Goal: Task Accomplishment & Management: Use online tool/utility

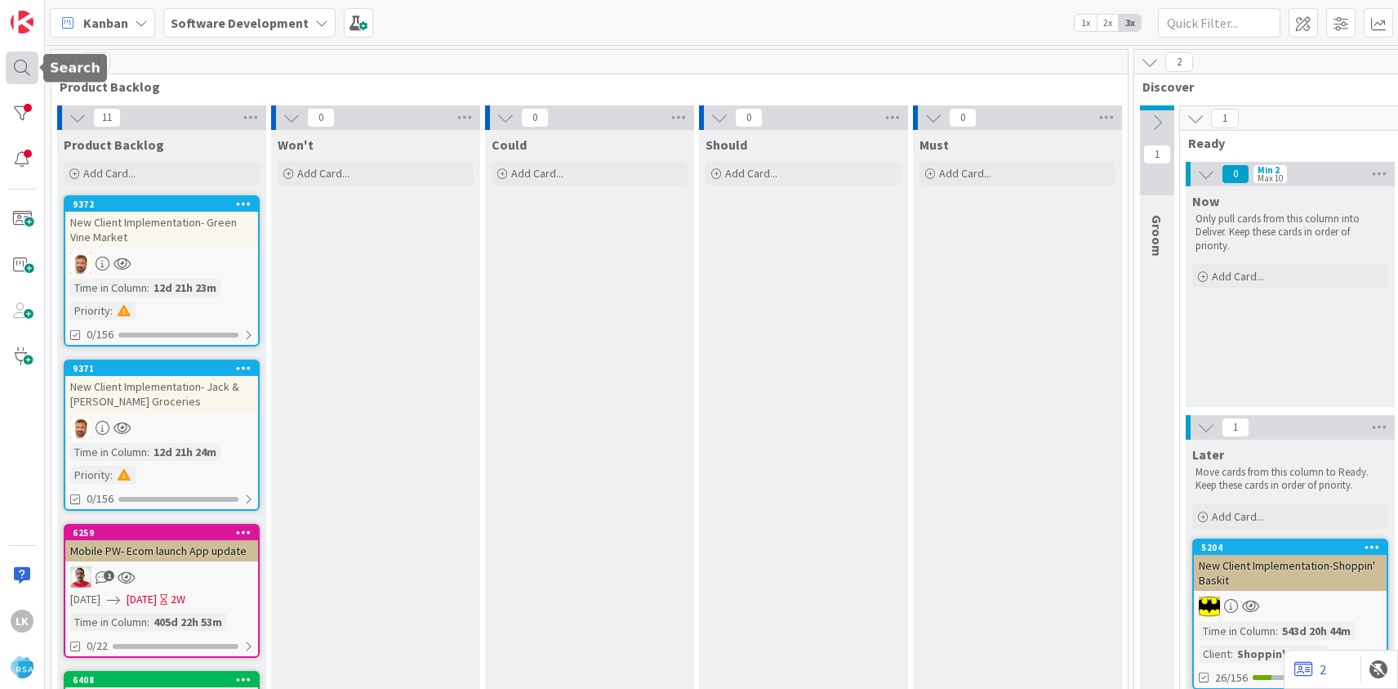
click at [28, 69] on div at bounding box center [22, 67] width 33 height 33
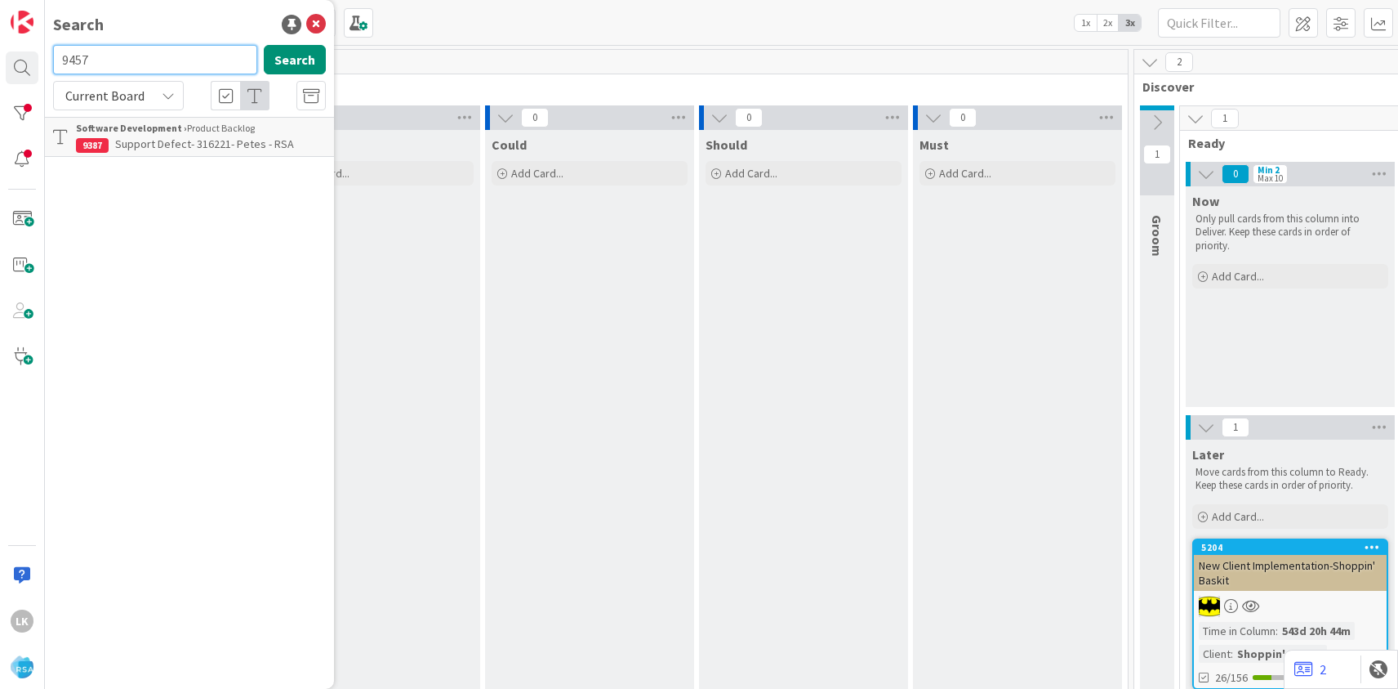
type input "9457"
click at [149, 158] on p "Support Defect- 319193- Market Fresh [PERSON_NAME]- RSA" at bounding box center [201, 153] width 250 height 34
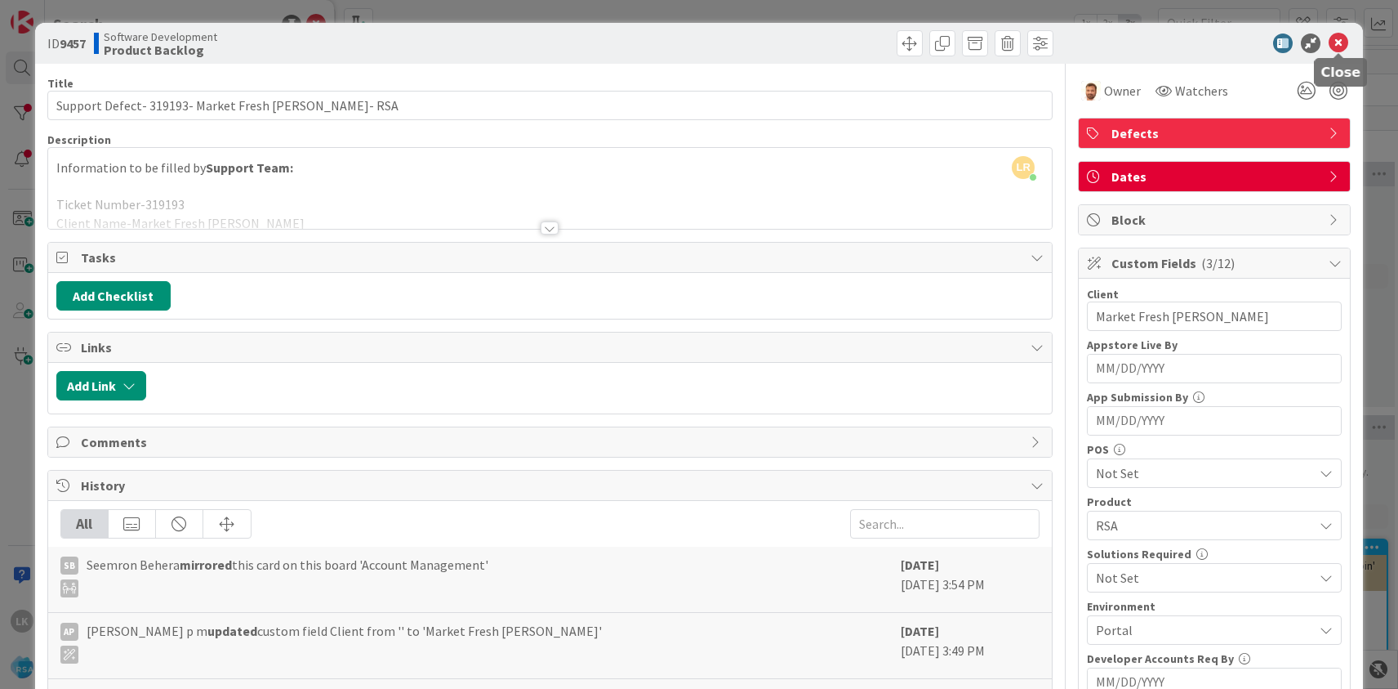
click at [1340, 42] on icon at bounding box center [1339, 43] width 20 height 20
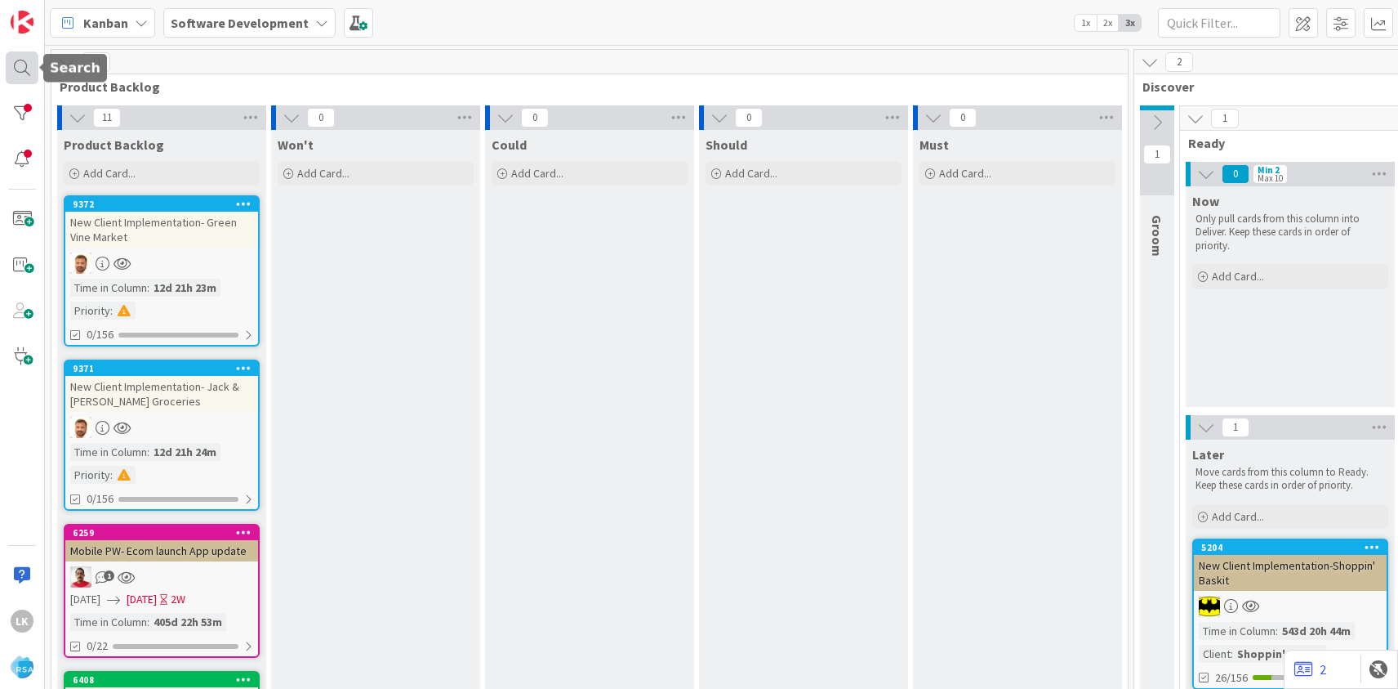
click at [31, 70] on div at bounding box center [22, 67] width 33 height 33
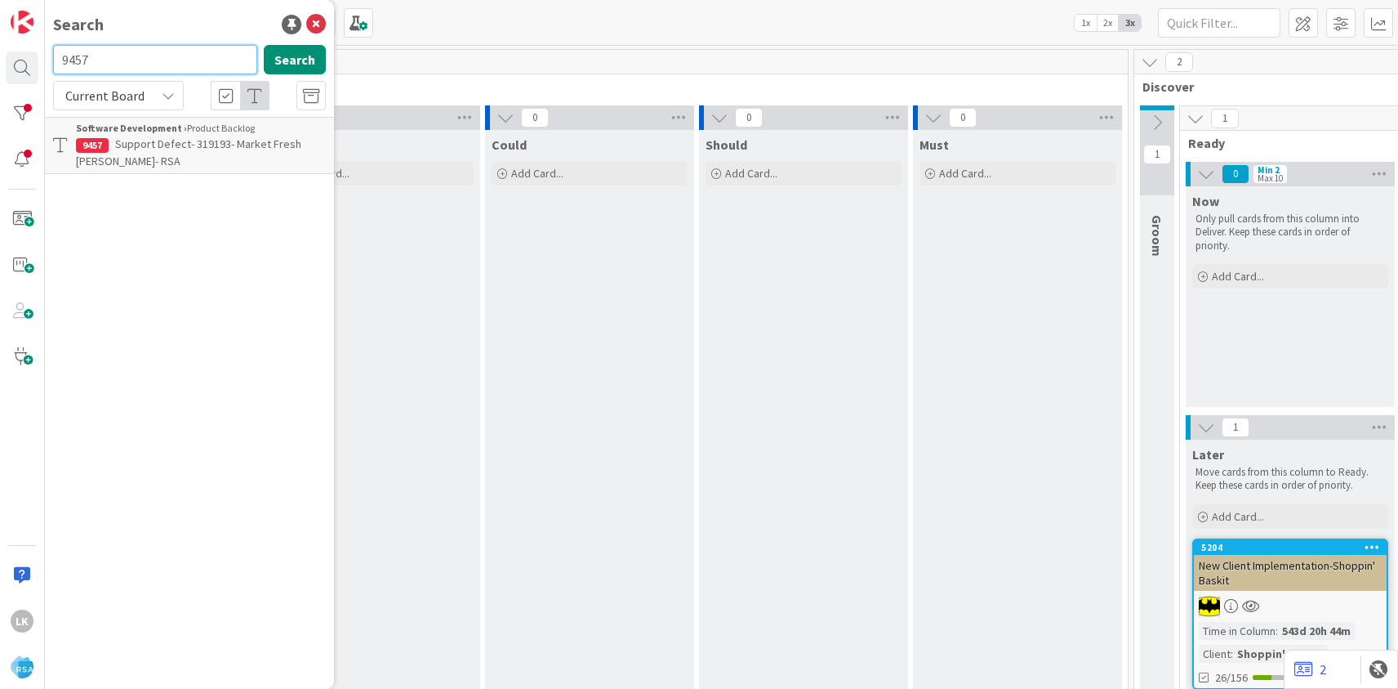
click at [118, 58] on input "9457" at bounding box center [155, 59] width 204 height 29
type input "9459"
click at [143, 158] on span "Match iOS RMN apps with Android – latest fixes, pictures, and checklist alignme…" at bounding box center [197, 152] width 242 height 32
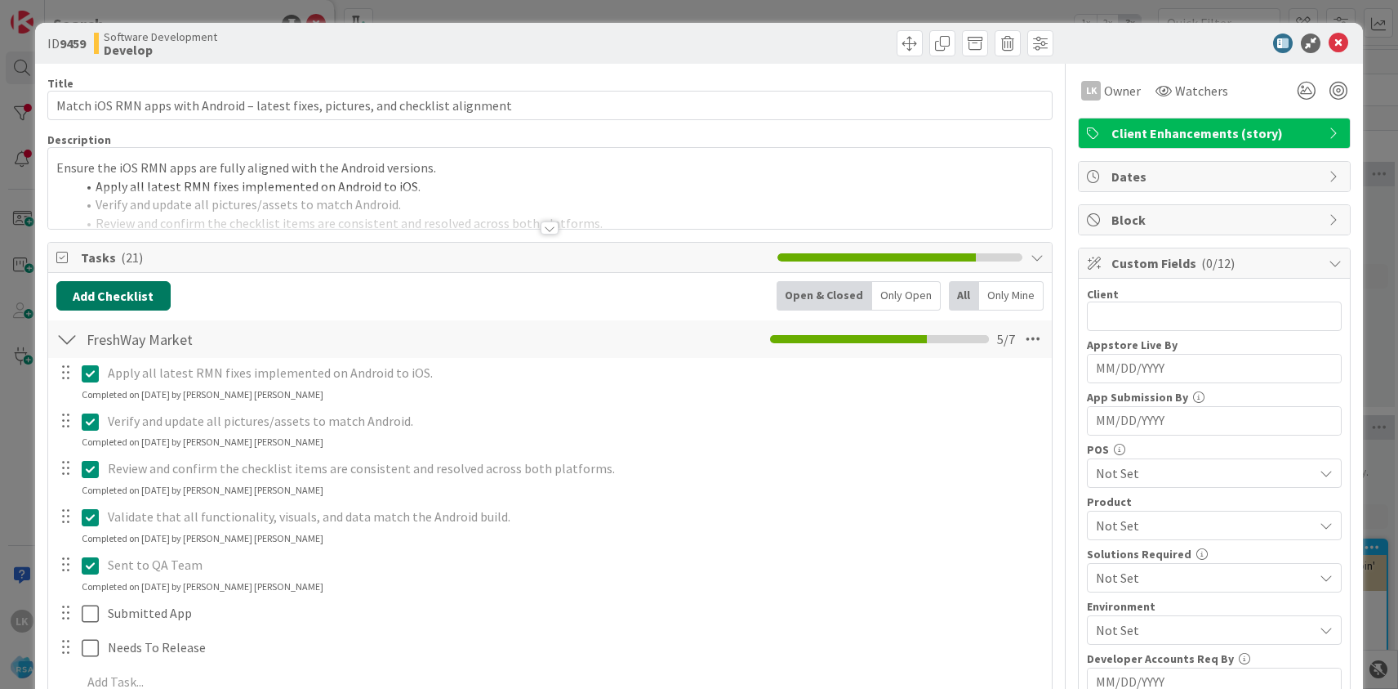
click at [143, 292] on button "Add Checklist" at bounding box center [113, 295] width 114 height 29
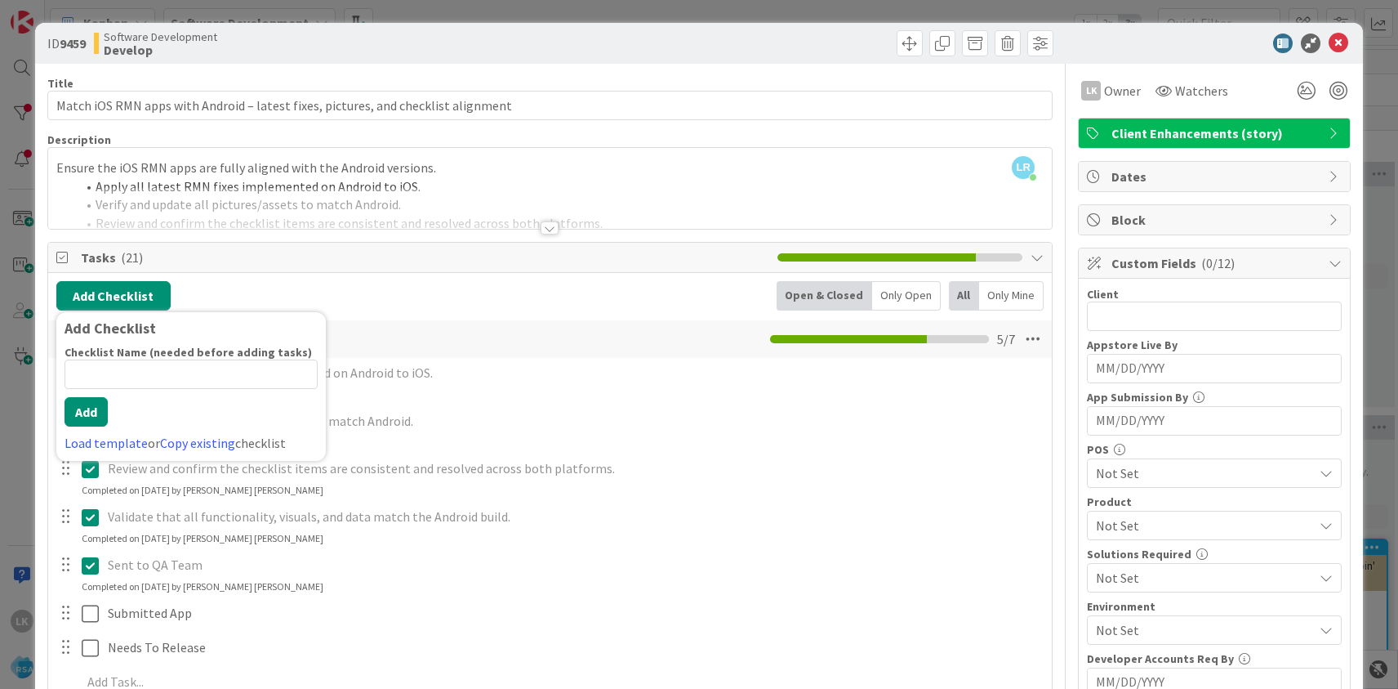
click at [116, 368] on input at bounding box center [191, 373] width 253 height 29
type input "[PERSON_NAME] Market"
click at [80, 429] on div "Checklist Name (needed before adding tasks) 13 / 64 [PERSON_NAME] Market Add Lo…" at bounding box center [191, 399] width 253 height 108
click at [91, 407] on button "Add" at bounding box center [86, 411] width 43 height 29
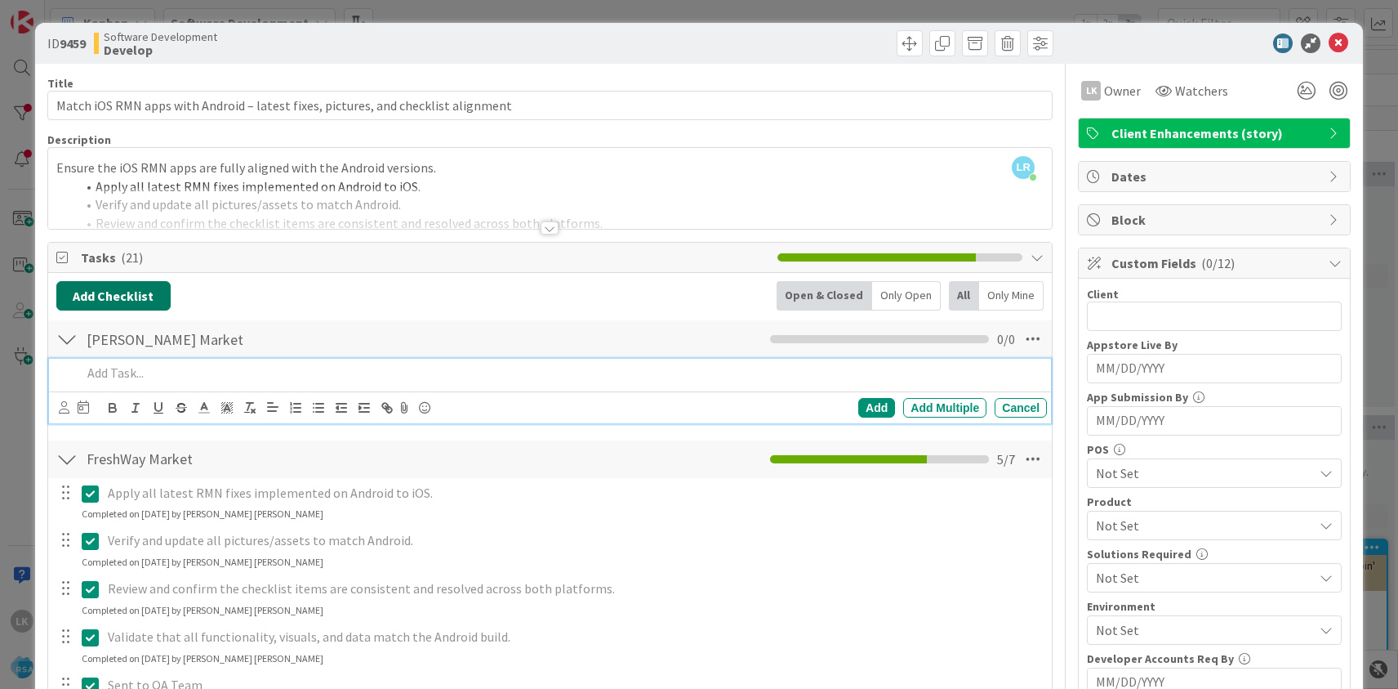
click at [102, 302] on button "Add Checklist" at bounding box center [113, 295] width 114 height 29
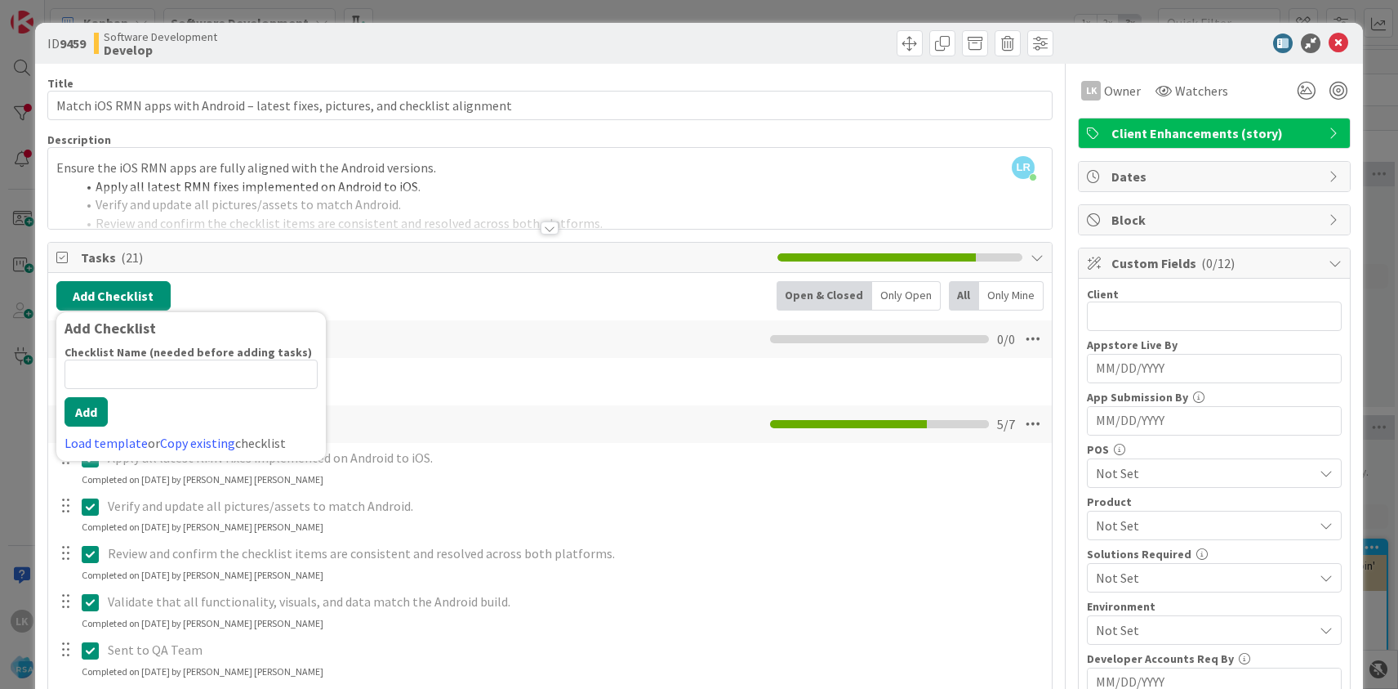
click at [99, 369] on input at bounding box center [191, 373] width 253 height 29
type input "[PERSON_NAME] Signature"
click at [89, 427] on div "Checklist Name (needed before adding tasks) 16 / 64 [PERSON_NAME] Signature Add…" at bounding box center [191, 399] width 253 height 108
click at [90, 413] on button "Add" at bounding box center [86, 411] width 43 height 29
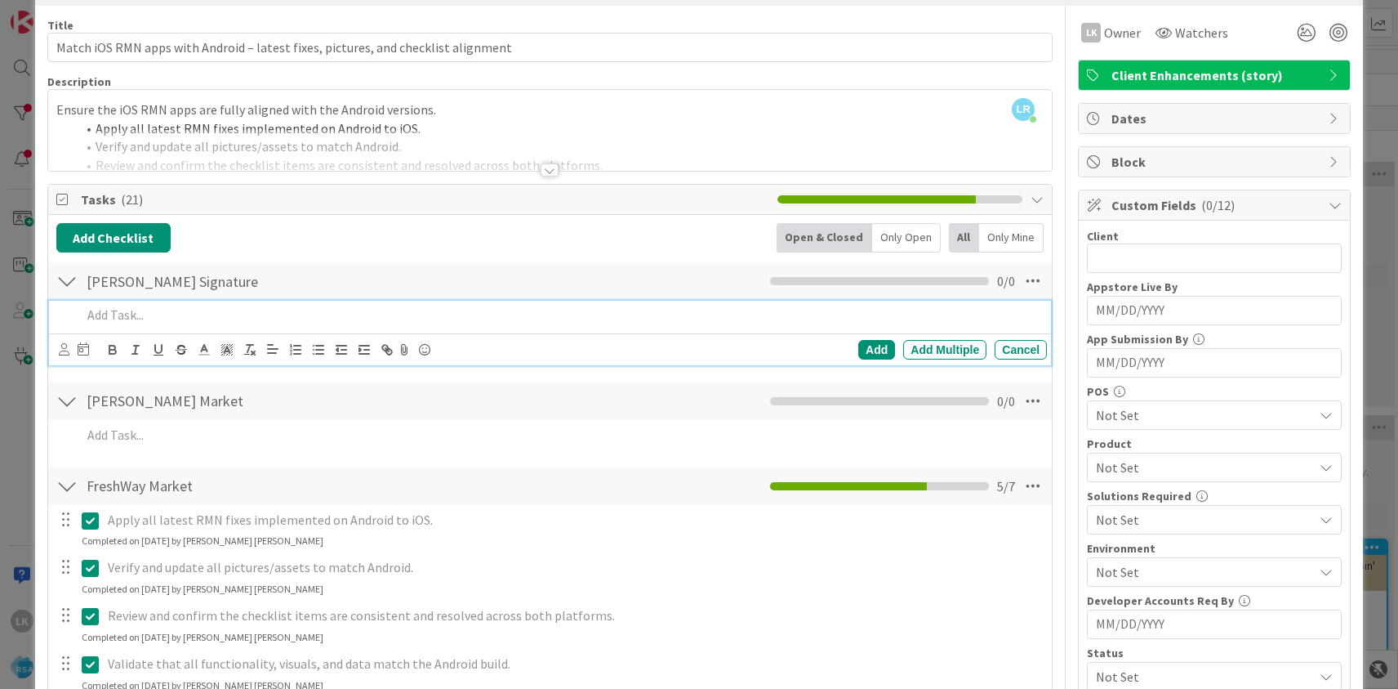
scroll to position [78, 0]
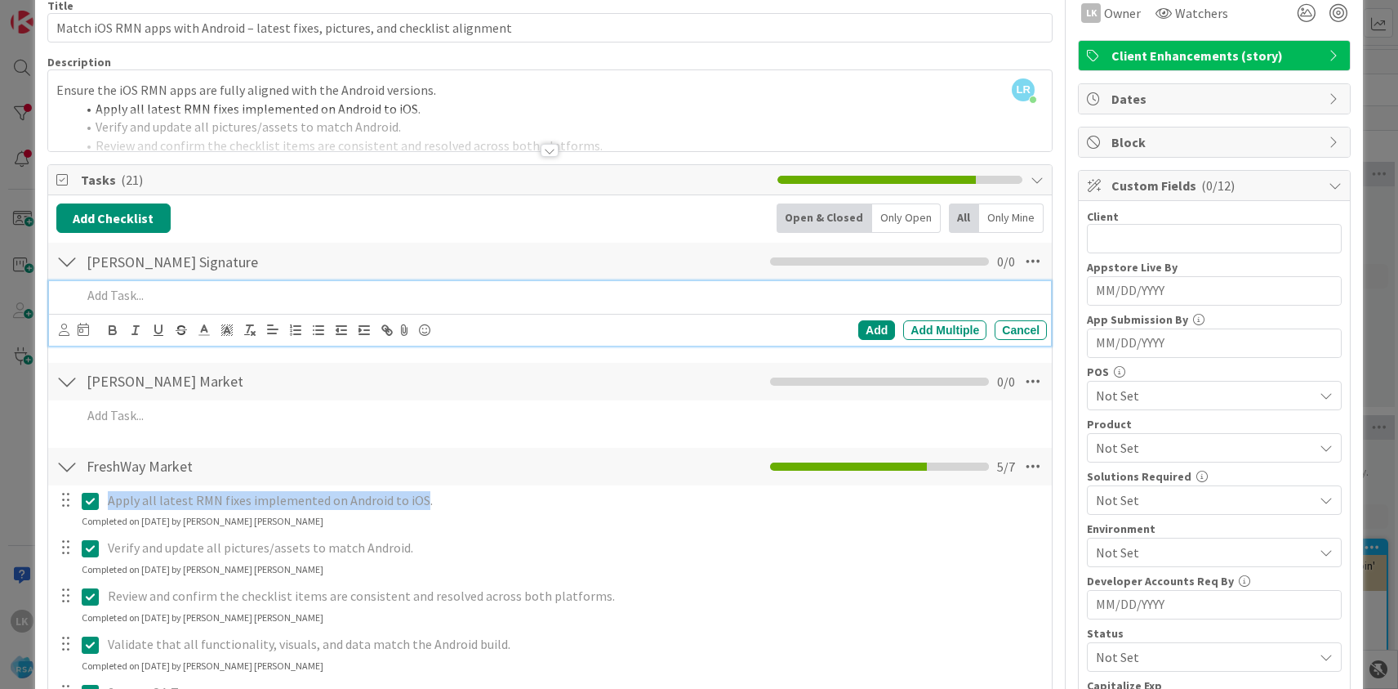
drag, startPoint x: 108, startPoint y: 497, endPoint x: 417, endPoint y: 499, distance: 309.6
click at [417, 499] on p "Apply all latest RMN fixes implemented on Android to iOS." at bounding box center [574, 500] width 933 height 19
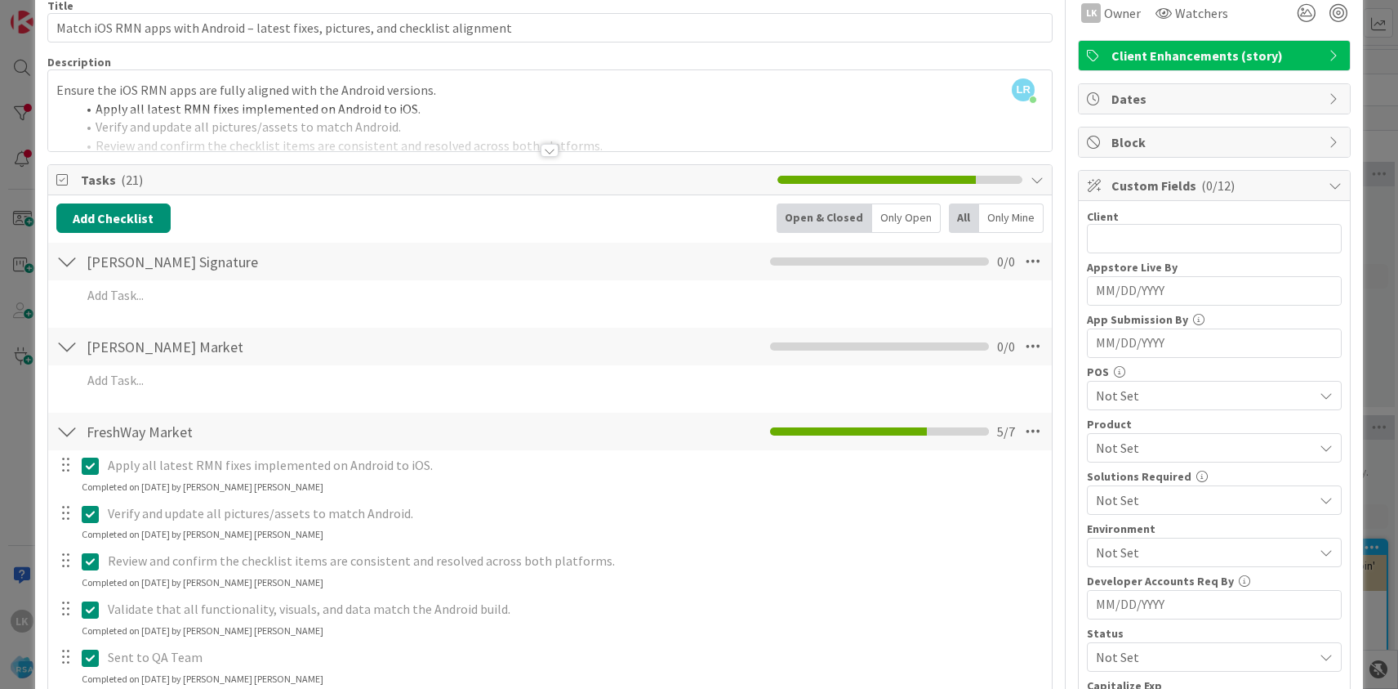
click at [161, 457] on p "Apply all latest RMN fixes implemented on Android to iOS." at bounding box center [574, 465] width 933 height 19
drag, startPoint x: 105, startPoint y: 467, endPoint x: 421, endPoint y: 469, distance: 315.3
click at [421, 469] on div "Apply all latest RMN fixes implemented on Android to iOS." at bounding box center [574, 465] width 946 height 29
copy p "Apply all latest RMN fixes implemented on Android to iOS."
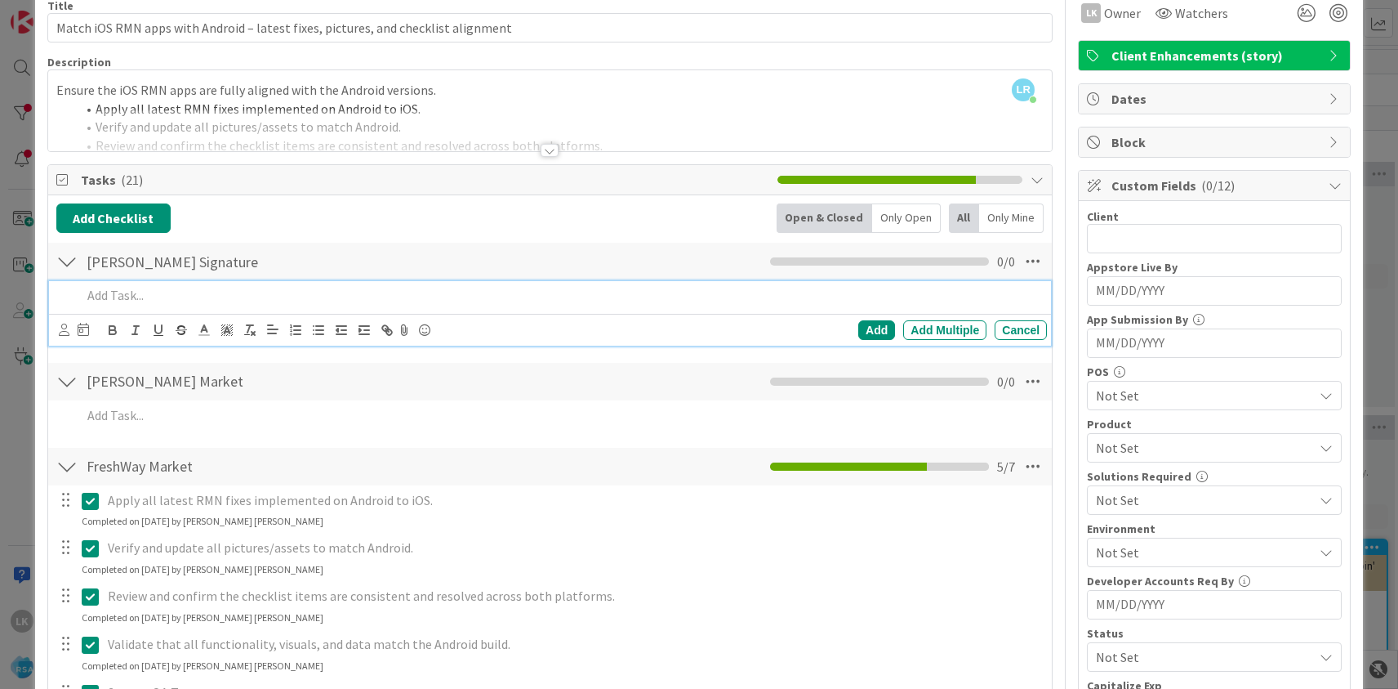
click at [180, 295] on p at bounding box center [561, 295] width 959 height 19
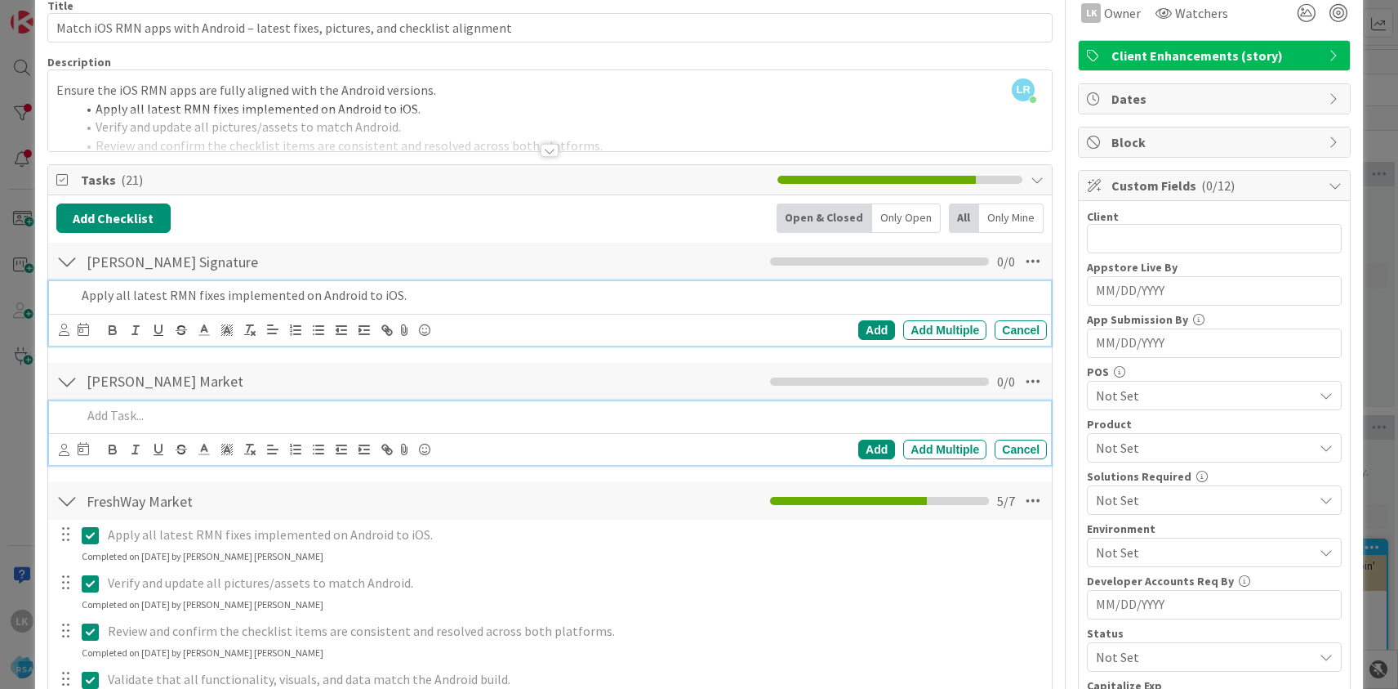
click at [136, 416] on p at bounding box center [561, 415] width 959 height 19
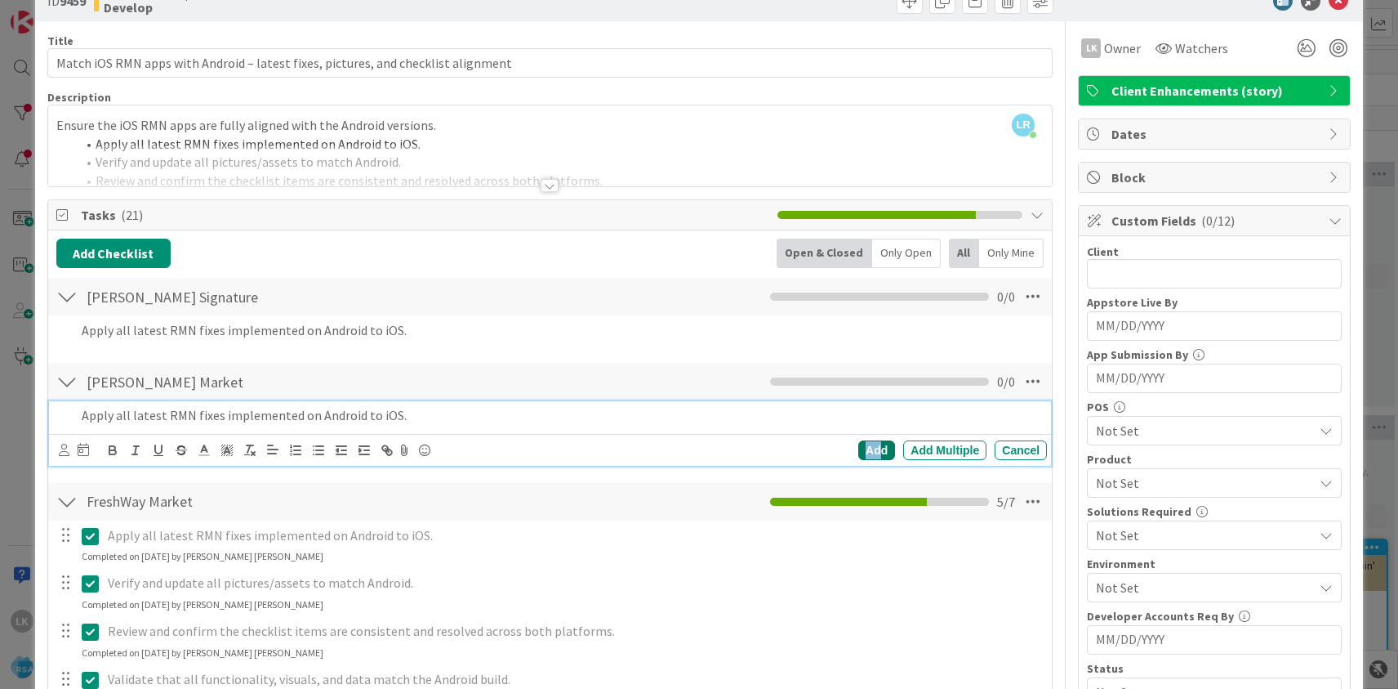
click at [884, 446] on div "Add" at bounding box center [877, 450] width 37 height 20
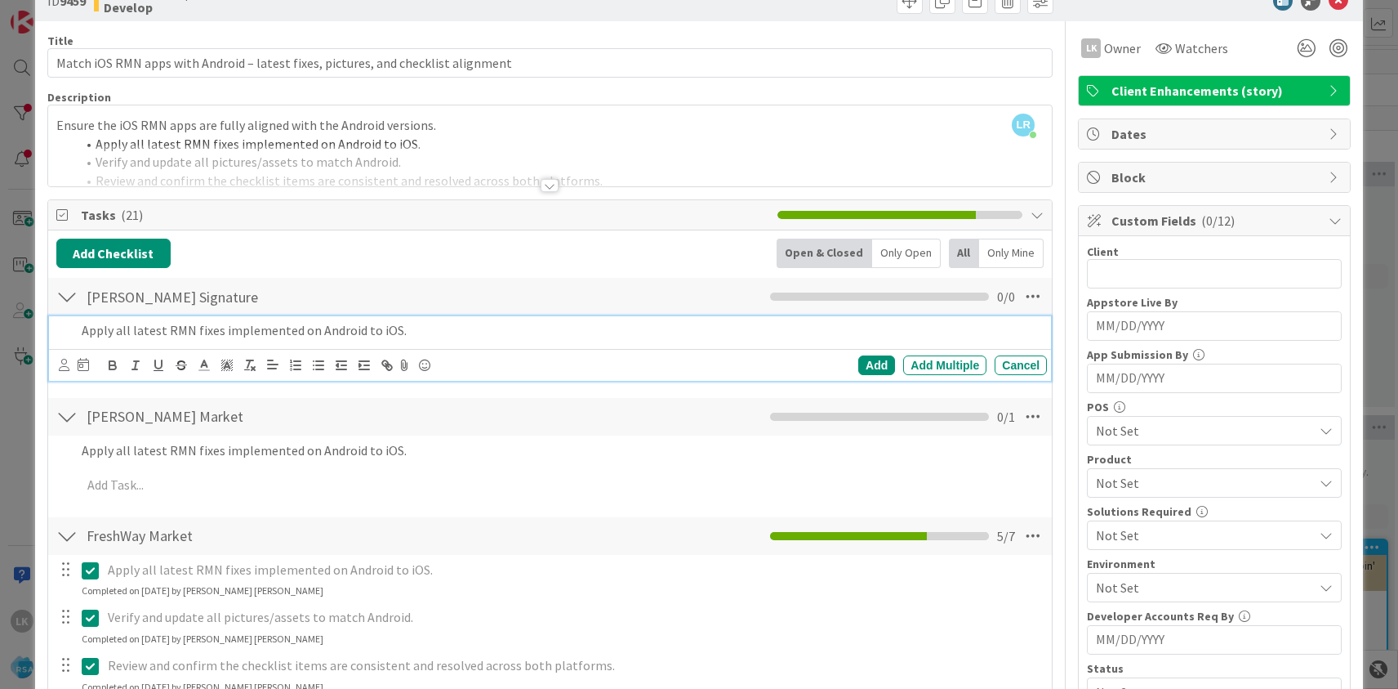
click at [406, 333] on p "Apply all latest RMN fixes implemented on Android to iOS." at bounding box center [561, 330] width 959 height 19
click at [863, 366] on div "Add" at bounding box center [877, 365] width 37 height 20
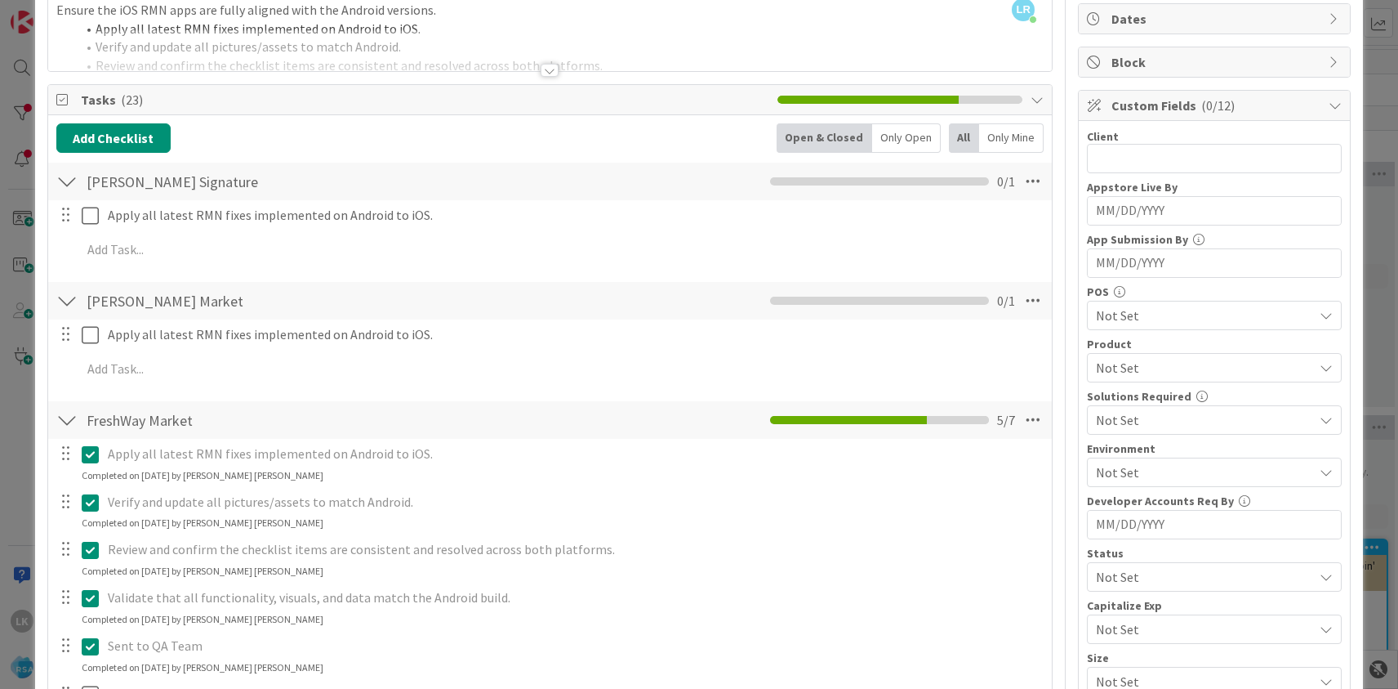
scroll to position [179, 0]
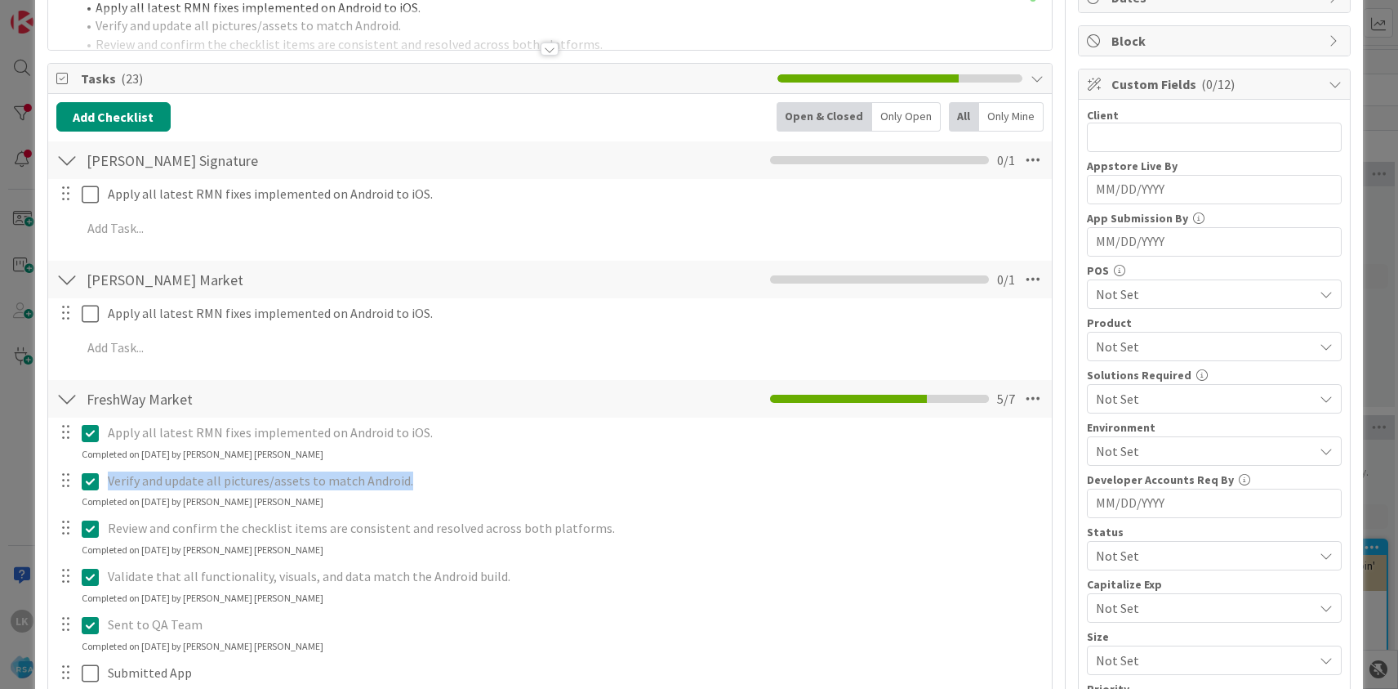
drag, startPoint x: 109, startPoint y: 475, endPoint x: 404, endPoint y: 478, distance: 294.1
click at [404, 478] on p "Verify and update all pictures/assets to match Android." at bounding box center [574, 480] width 933 height 19
copy p "Verify and update all pictures/assets to match Android."
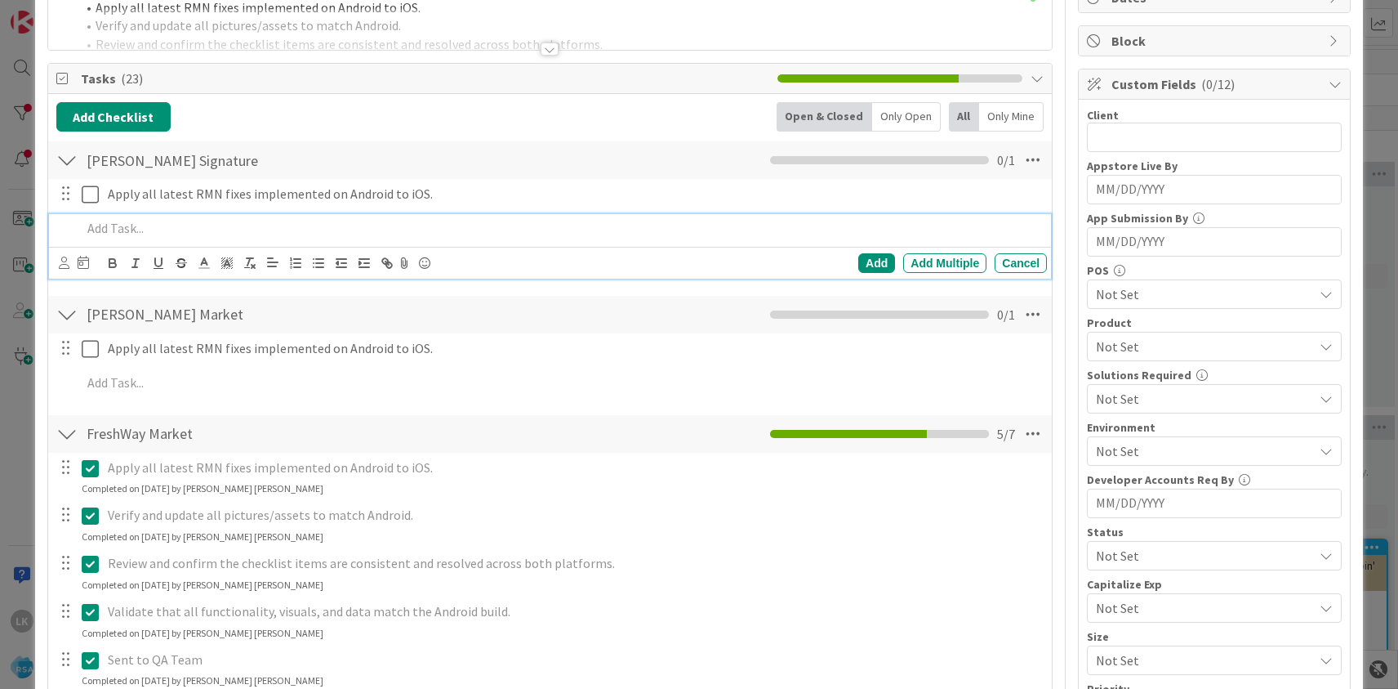
click at [145, 223] on p at bounding box center [561, 228] width 959 height 19
click at [876, 265] on div "Add" at bounding box center [877, 263] width 37 height 20
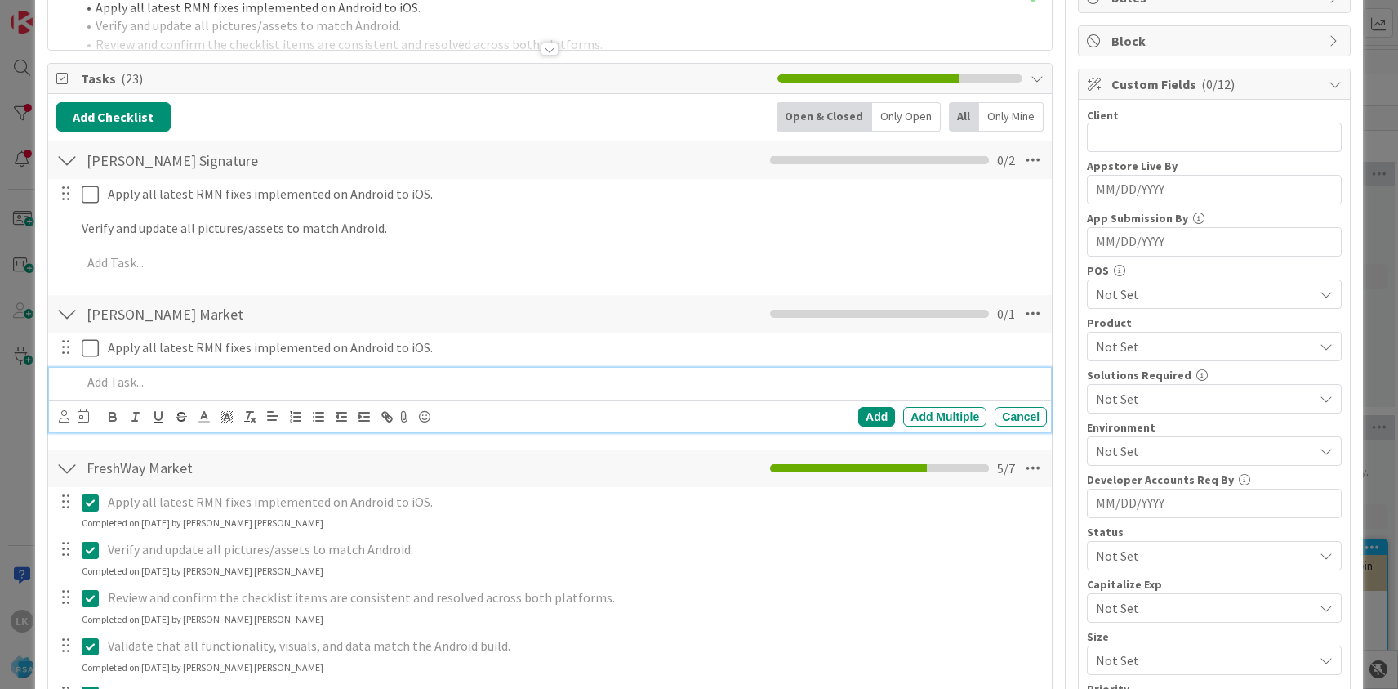
click at [134, 376] on p at bounding box center [561, 381] width 959 height 19
click at [866, 419] on div "Add" at bounding box center [877, 417] width 37 height 20
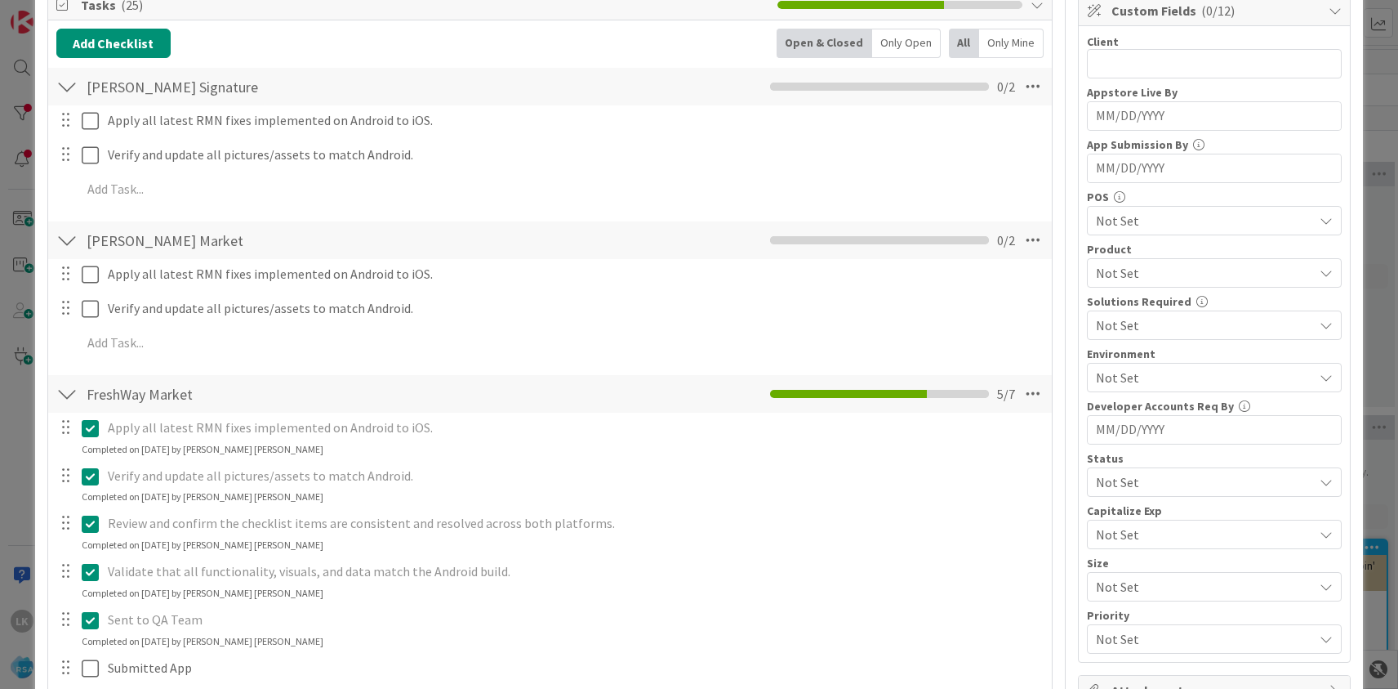
scroll to position [265, 0]
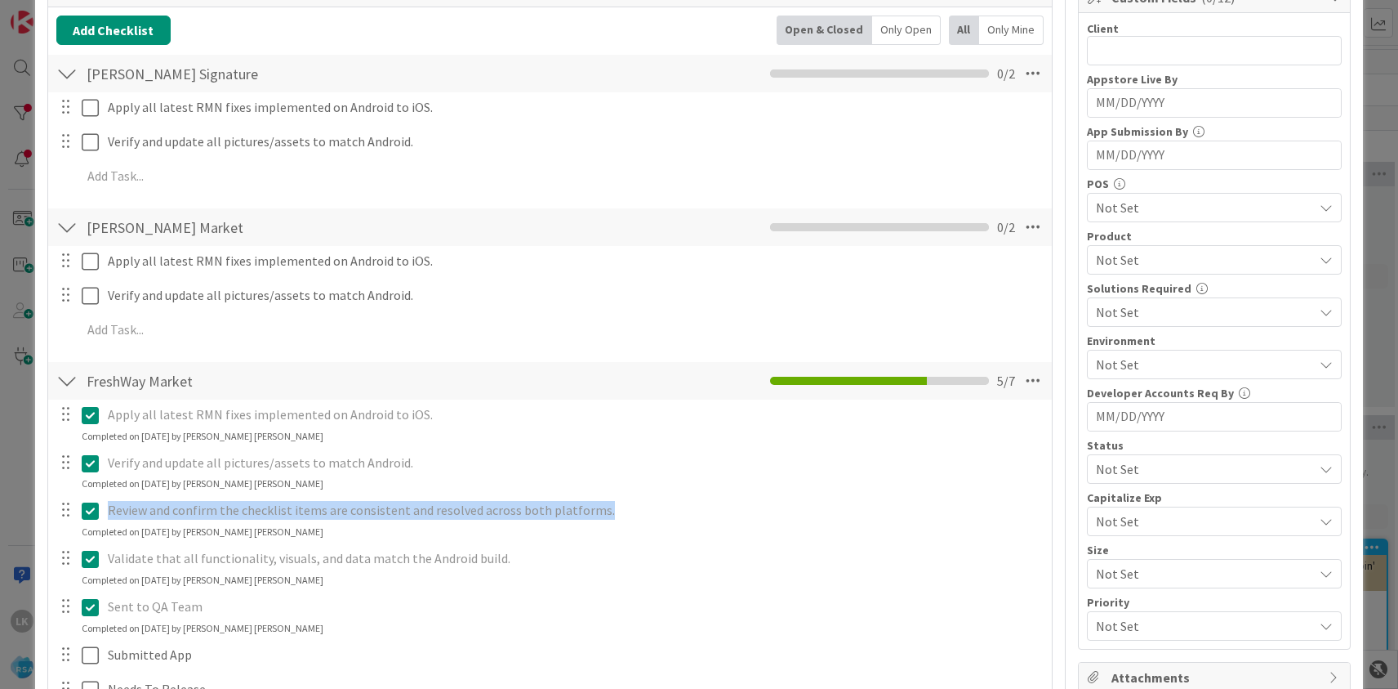
drag, startPoint x: 107, startPoint y: 506, endPoint x: 606, endPoint y: 515, distance: 499.2
click at [606, 515] on p "Review and confirm the checklist items are consistent and resolved across both …" at bounding box center [574, 510] width 933 height 19
copy p "Review and confirm the checklist items are consistent and resolved across both …"
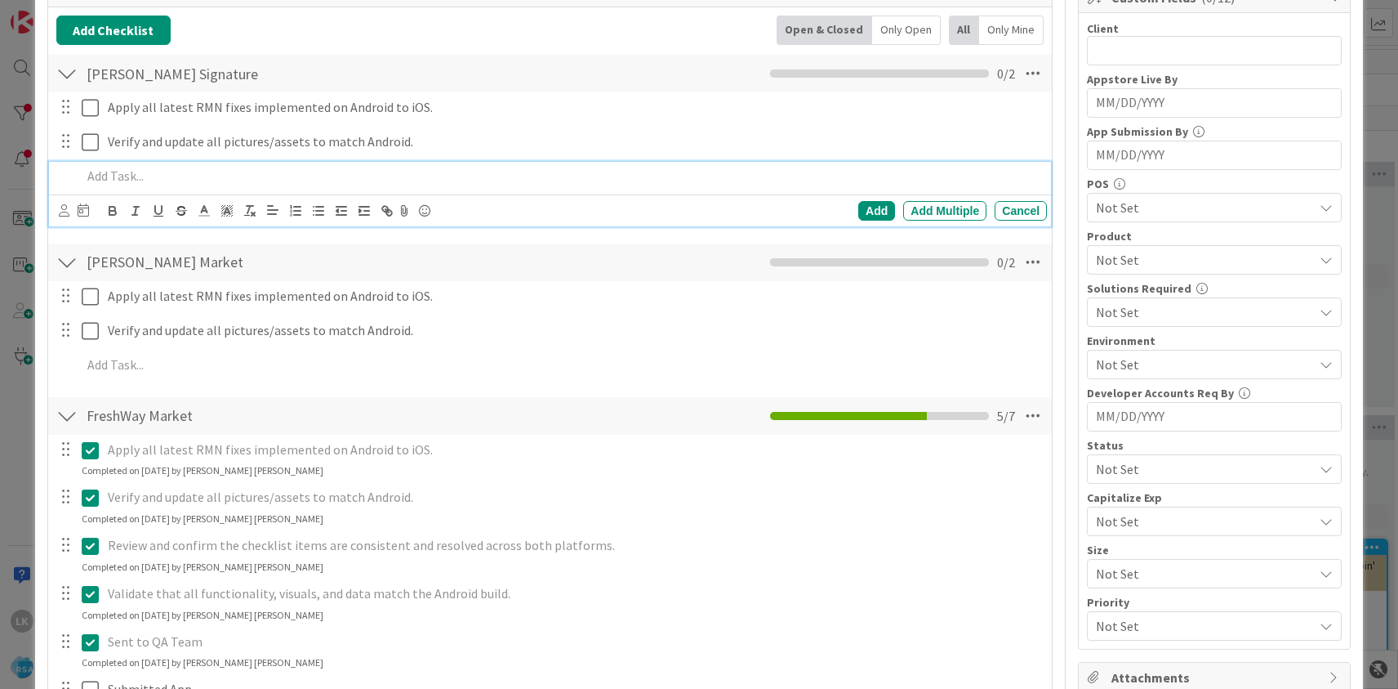
click at [193, 173] on p at bounding box center [561, 176] width 959 height 19
click at [870, 212] on div "Add" at bounding box center [877, 211] width 37 height 20
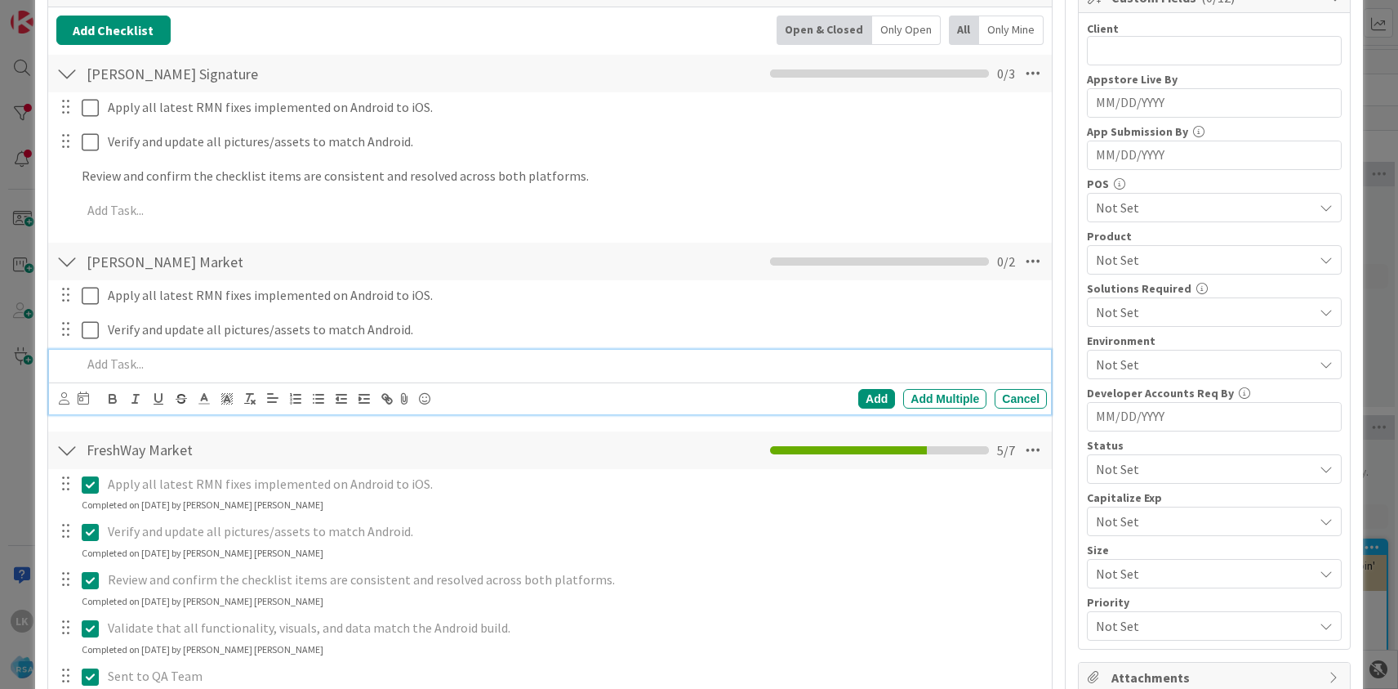
click at [183, 363] on p at bounding box center [561, 364] width 959 height 19
click at [871, 398] on div "Add" at bounding box center [877, 399] width 37 height 20
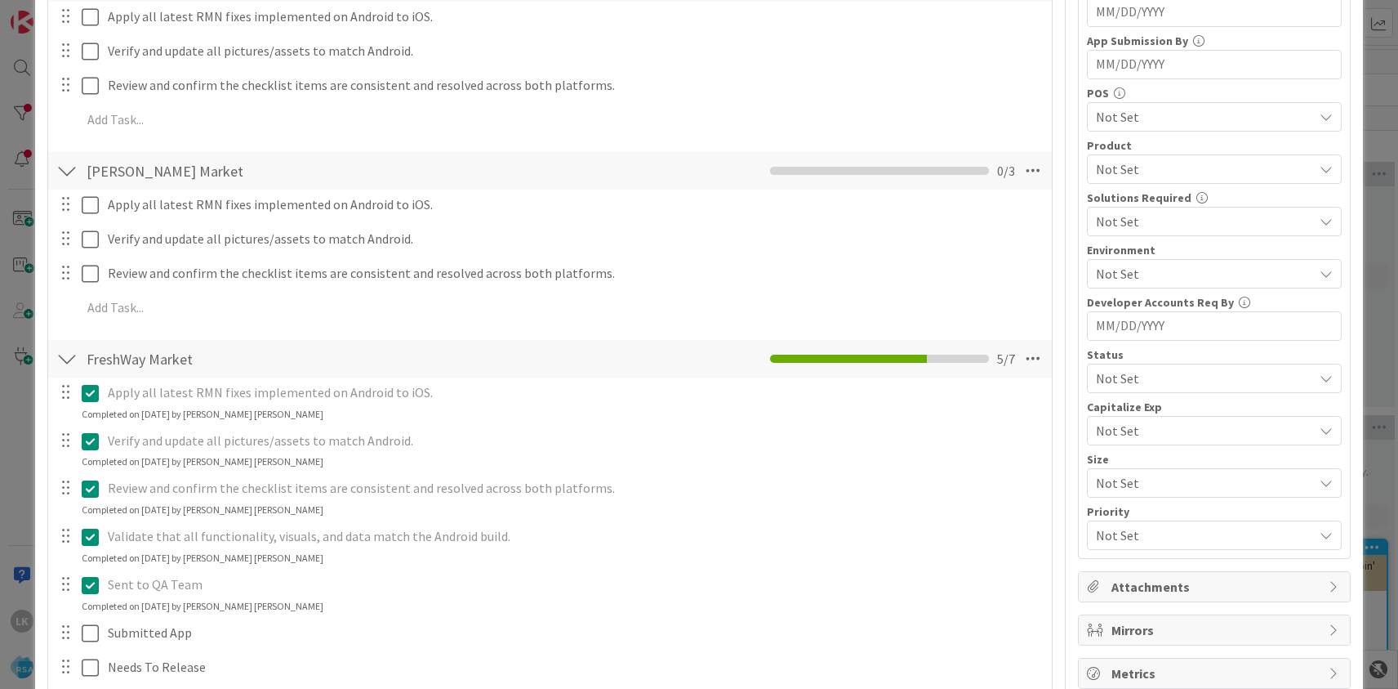
scroll to position [359, 0]
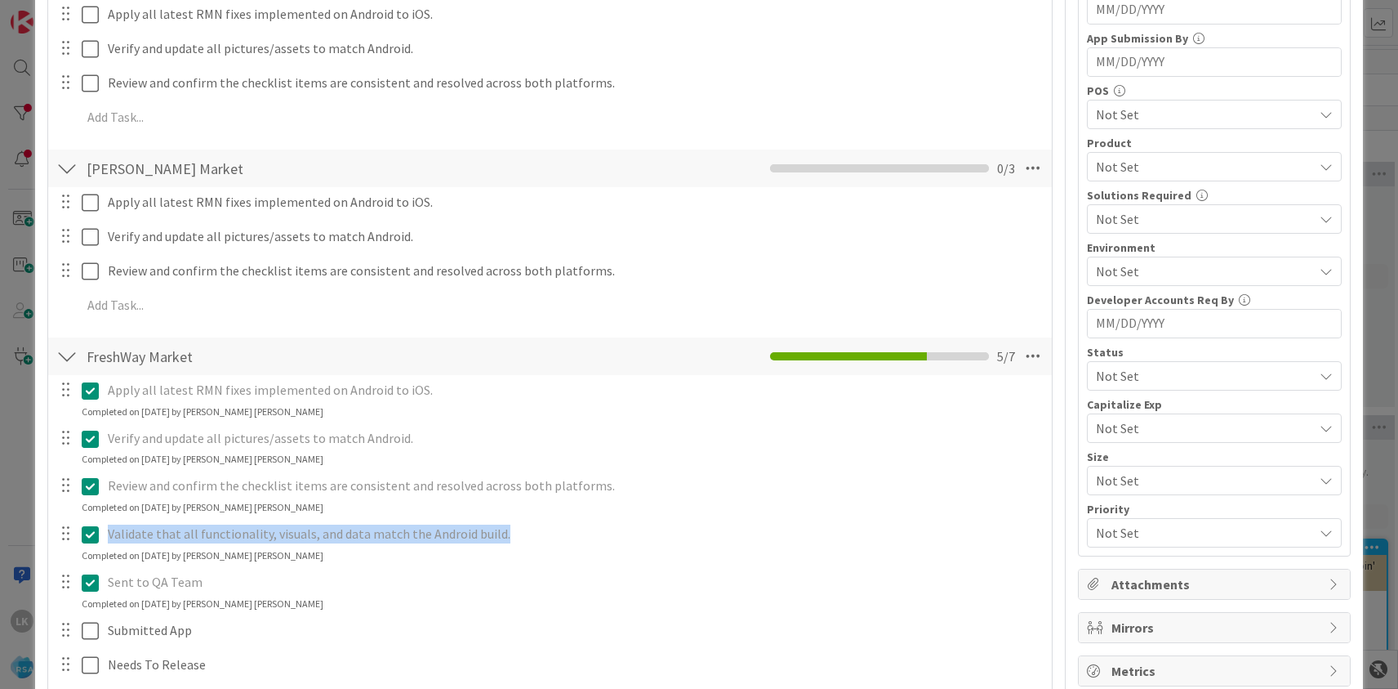
drag, startPoint x: 109, startPoint y: 530, endPoint x: 506, endPoint y: 533, distance: 396.2
click at [506, 533] on p "Validate that all functionality, visuals, and data match the Android build." at bounding box center [574, 533] width 933 height 19
copy p "Validate that all functionality, visuals, and data match the Android build."
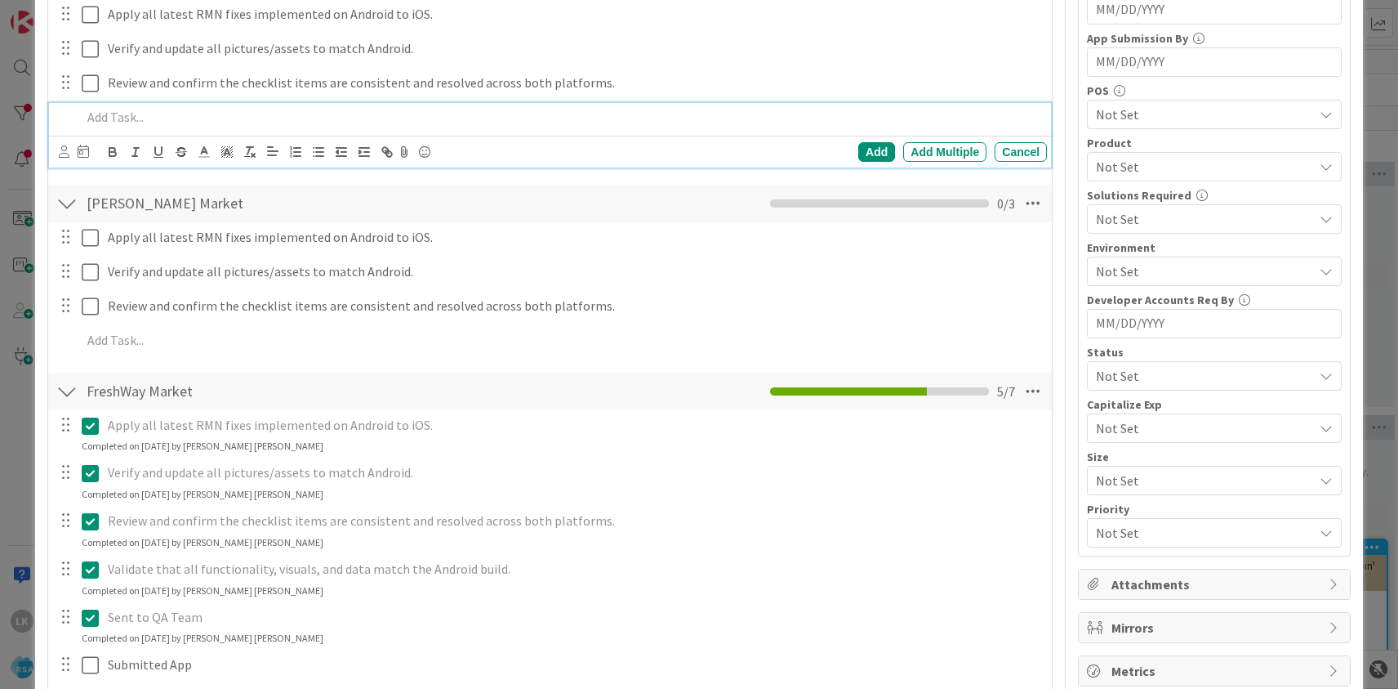
click at [203, 117] on p at bounding box center [561, 117] width 959 height 19
click at [881, 153] on div "Add" at bounding box center [877, 152] width 37 height 20
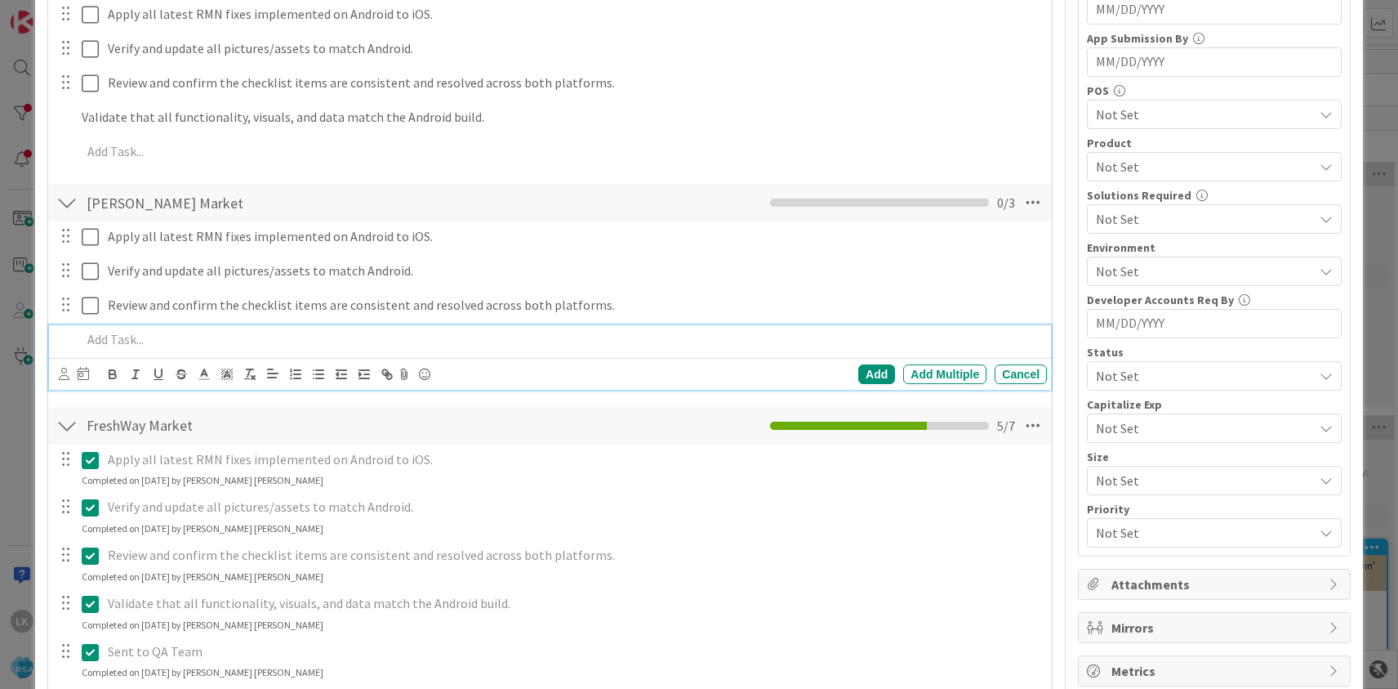
click at [230, 326] on div at bounding box center [561, 339] width 972 height 29
click at [876, 375] on div "Add" at bounding box center [877, 374] width 37 height 20
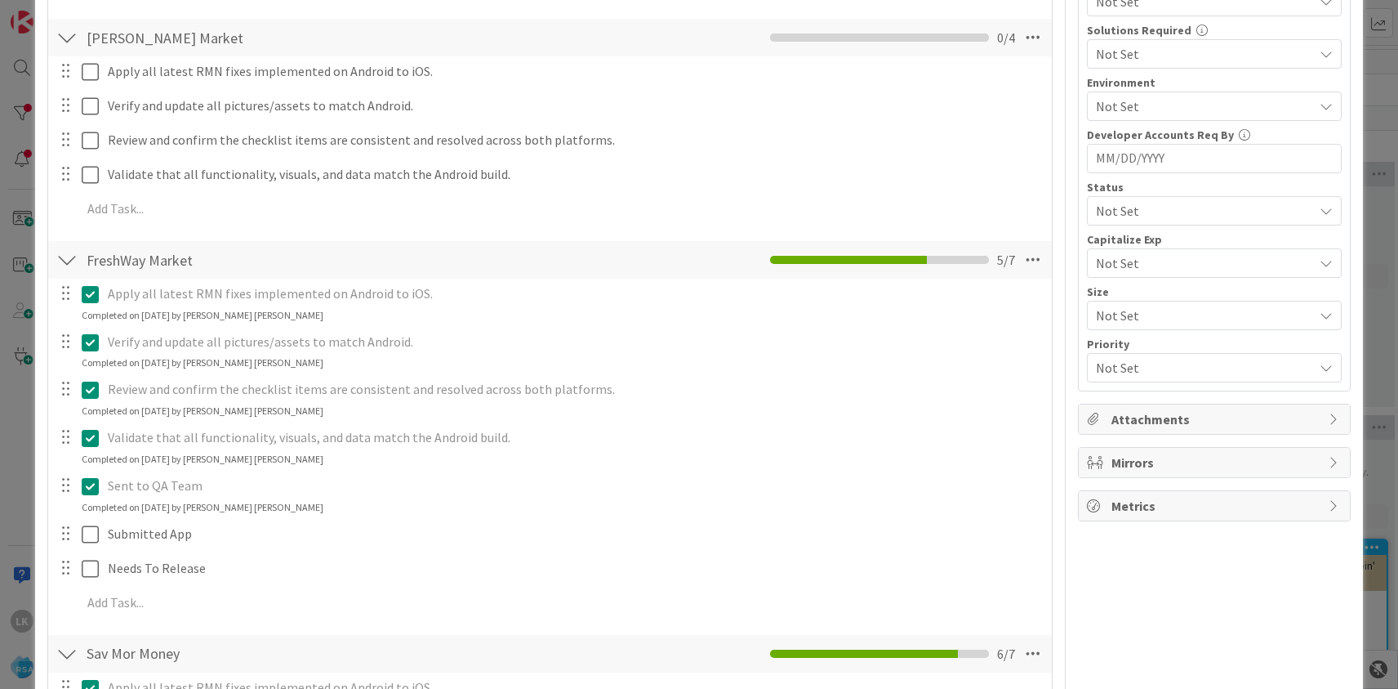
scroll to position [554, 0]
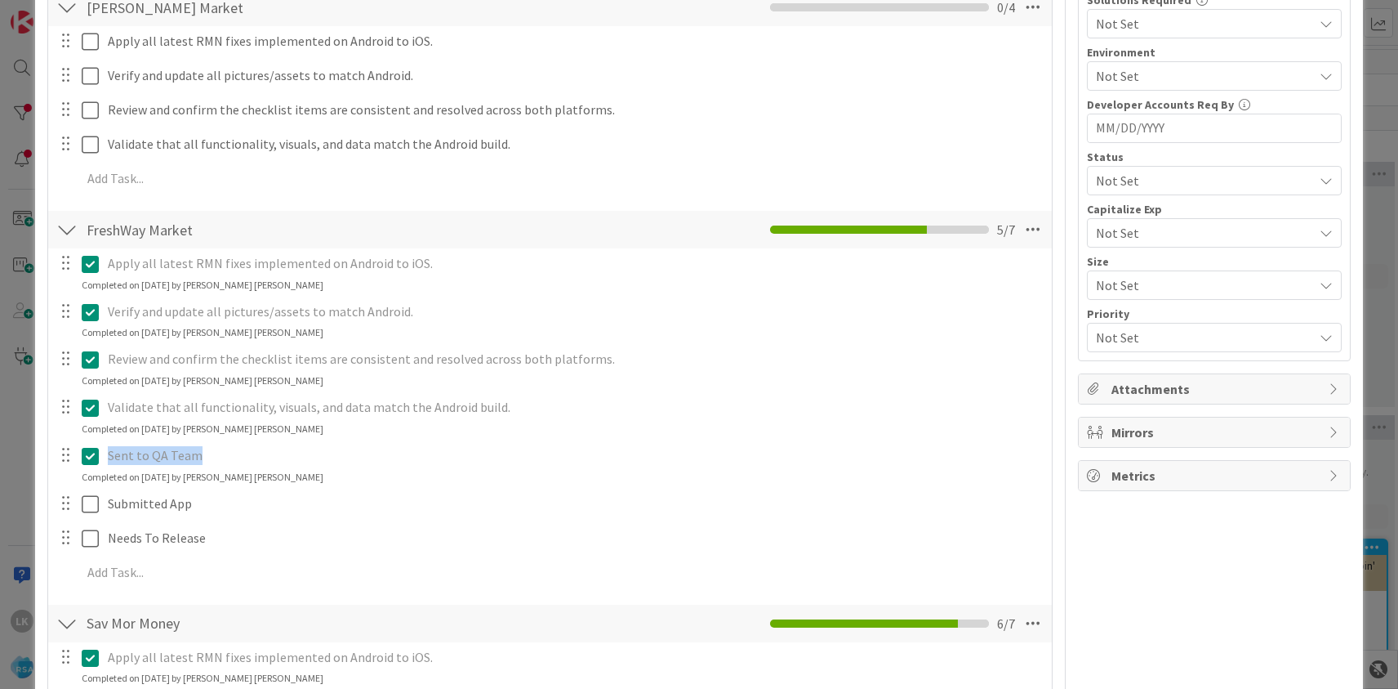
drag, startPoint x: 107, startPoint y: 455, endPoint x: 207, endPoint y: 455, distance: 100.5
click at [207, 455] on p "Sent to QA Team" at bounding box center [574, 455] width 933 height 19
copy p "Sent to QA Team"
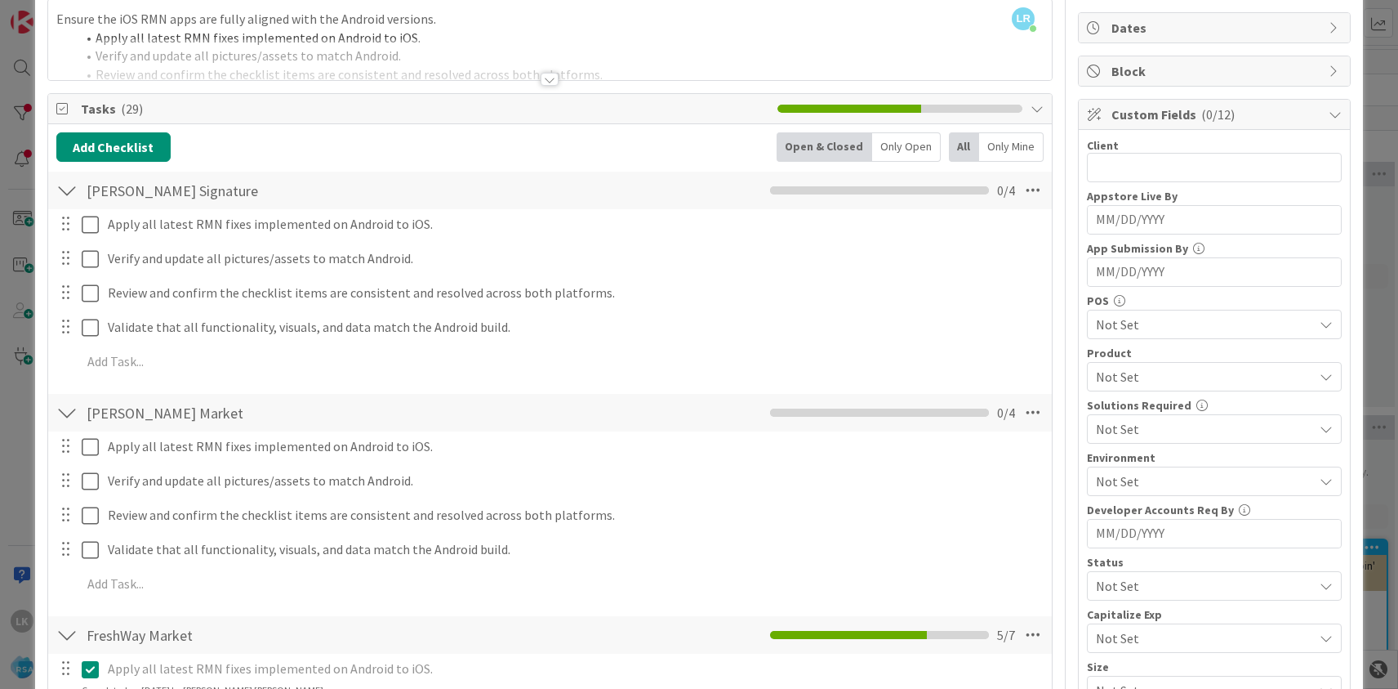
scroll to position [145, 0]
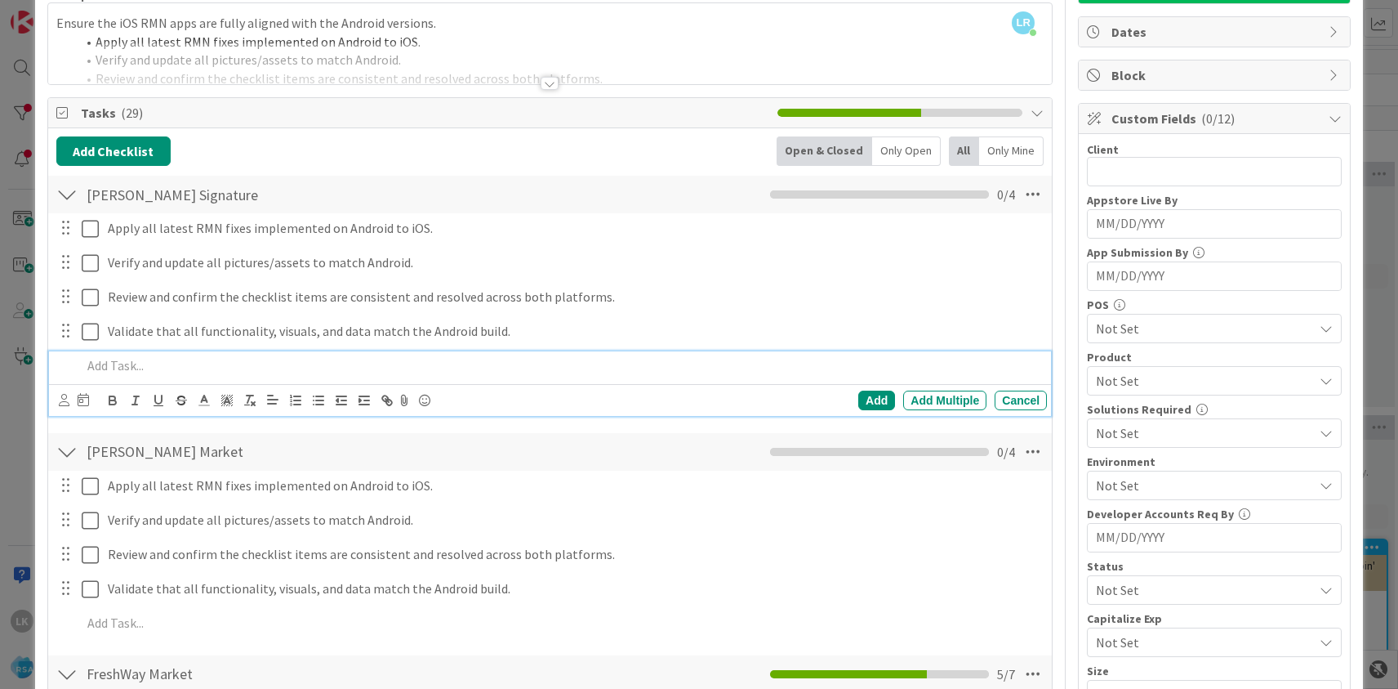
click at [145, 364] on p at bounding box center [561, 365] width 959 height 19
click at [866, 400] on div "Add" at bounding box center [877, 400] width 37 height 20
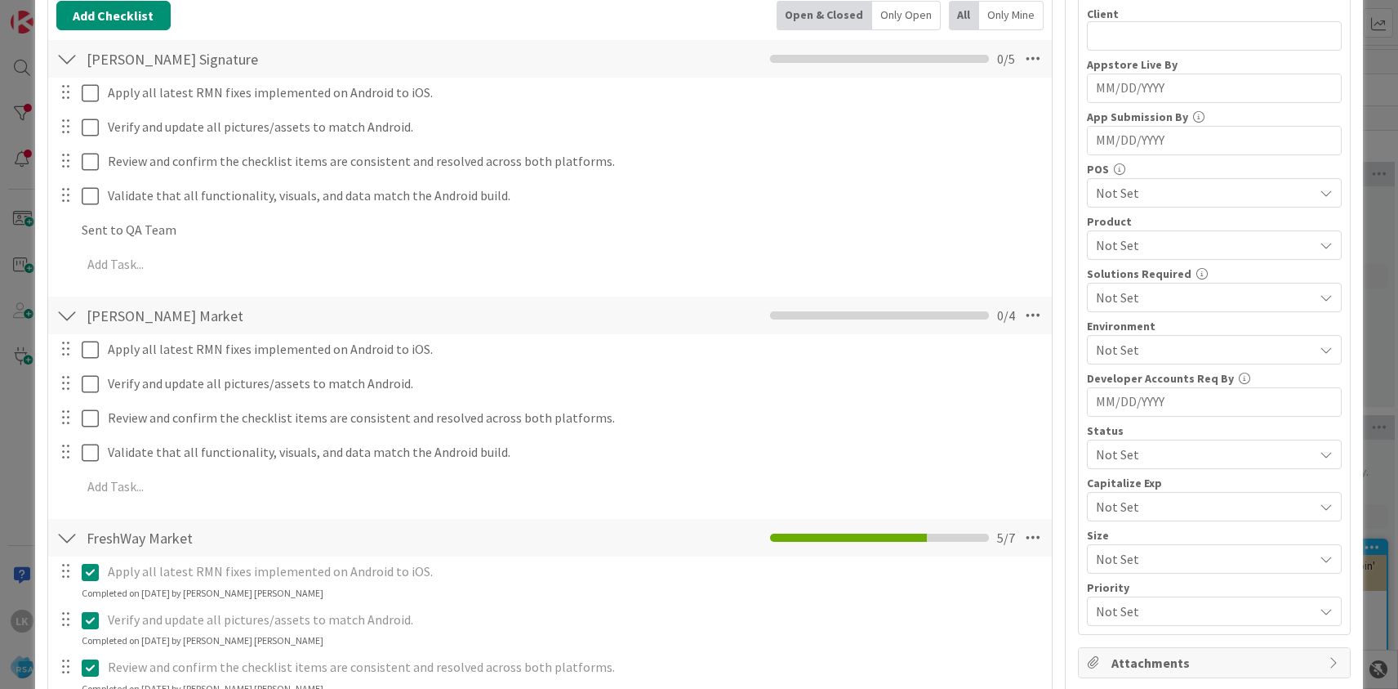
scroll to position [301, 0]
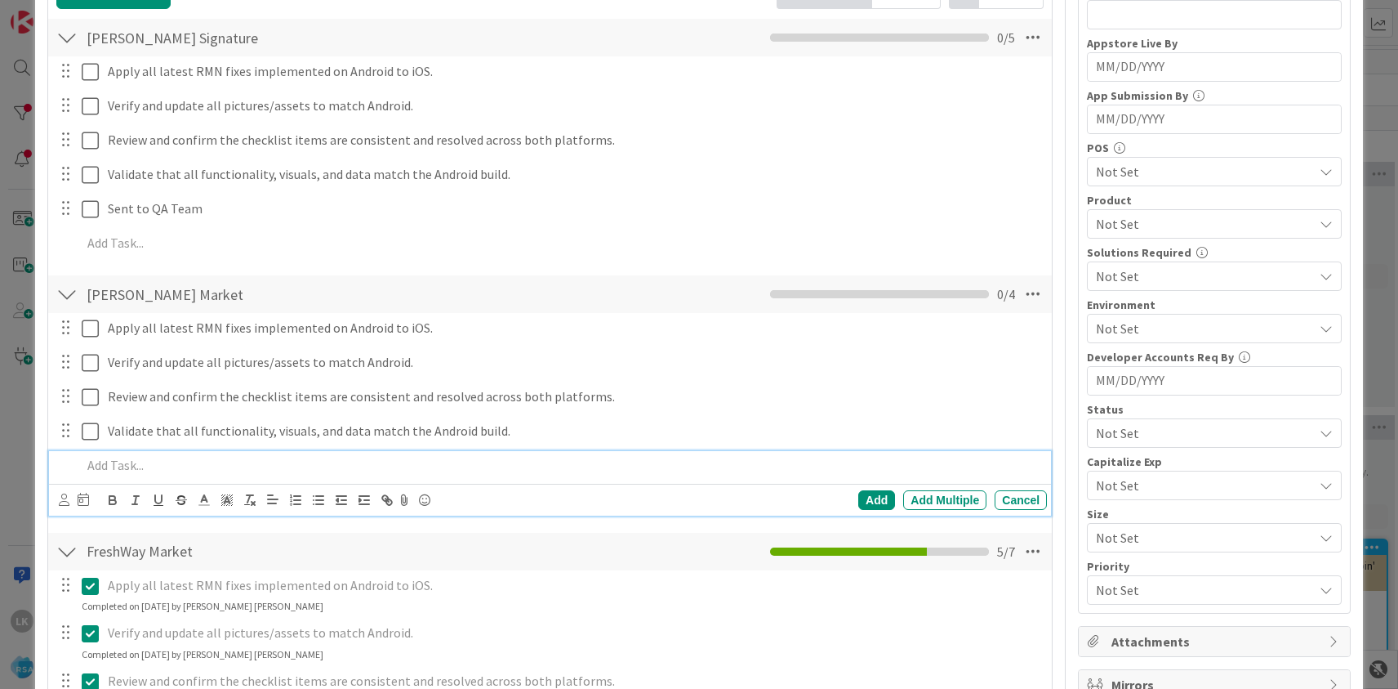
click at [145, 466] on p at bounding box center [561, 465] width 959 height 19
click at [875, 496] on div "Add" at bounding box center [877, 500] width 37 height 20
